Goal: Task Accomplishment & Management: Manage account settings

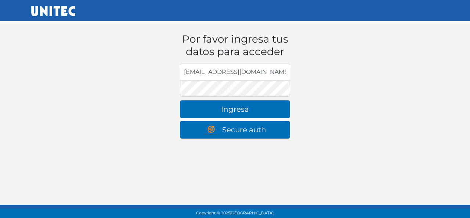
click at [240, 72] on input "[EMAIL_ADDRESS][DOMAIN_NAME]" at bounding box center [235, 72] width 110 height 17
click at [262, 80] on input "[EMAIL_ADDRESS][DOMAIN_NAME]" at bounding box center [235, 72] width 110 height 17
click at [262, 80] on input "john_bc@hotmail.com" at bounding box center [235, 72] width 110 height 17
type input "rrcfesc@gmail.com"
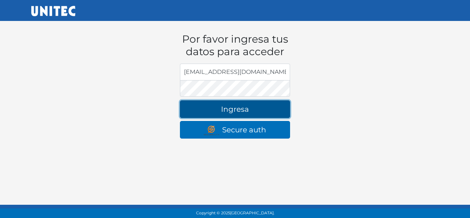
click at [224, 107] on button "Ingresa" at bounding box center [235, 109] width 110 height 18
